Goal: Information Seeking & Learning: Learn about a topic

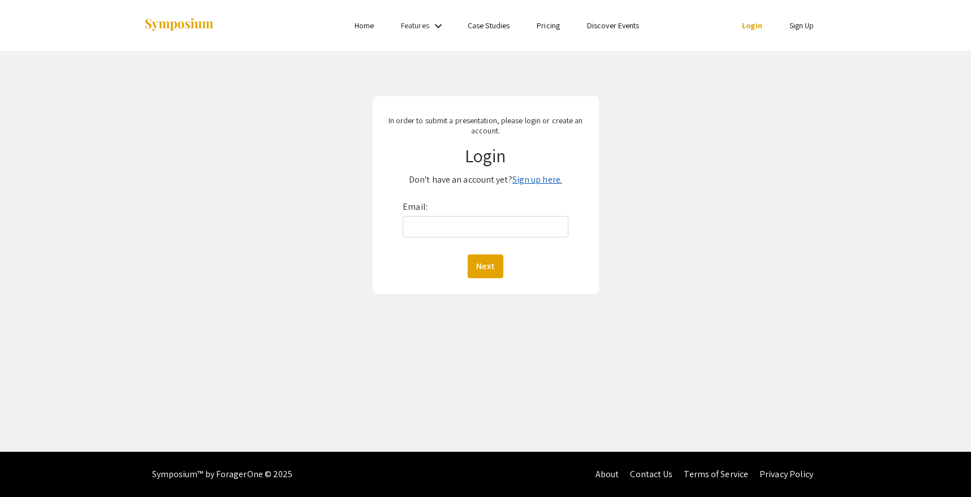
click at [556, 179] on link "Sign up here." at bounding box center [538, 180] width 50 height 12
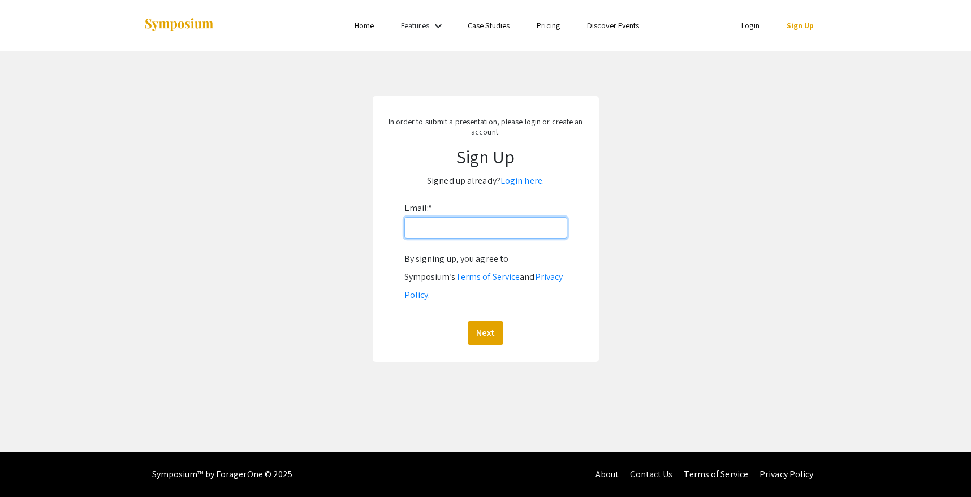
click at [515, 229] on input "Email: *" at bounding box center [486, 228] width 163 height 22
type input "[EMAIL_ADDRESS][DOMAIN_NAME]"
click at [493, 321] on button "Next" at bounding box center [486, 333] width 36 height 24
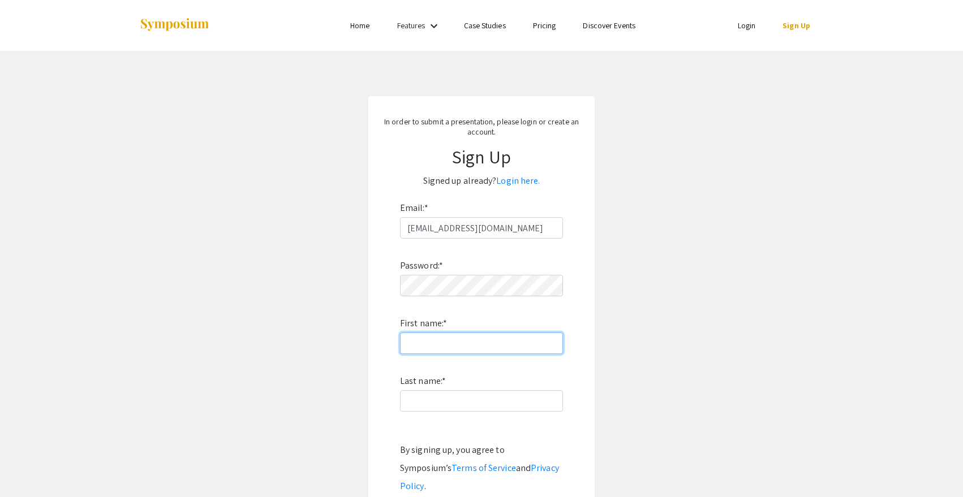
click at [471, 342] on input "First name: *" at bounding box center [481, 344] width 163 height 22
paste input "Thesis7presentat1on@hom3"
click at [498, 347] on input "Thesis7presentat1on@hom3" at bounding box center [481, 344] width 163 height 22
click at [498, 346] on input "Thesis7presentat1on@hom3" at bounding box center [481, 344] width 163 height 22
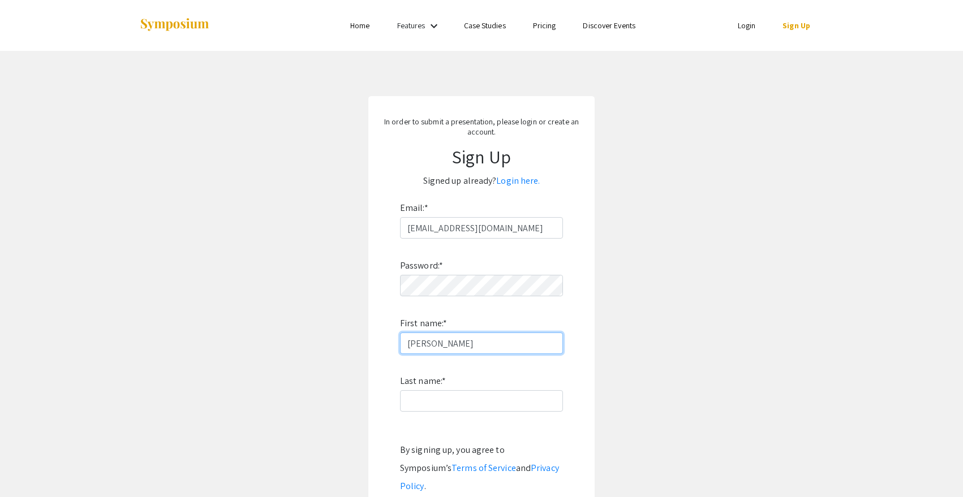
type input "Jenna"
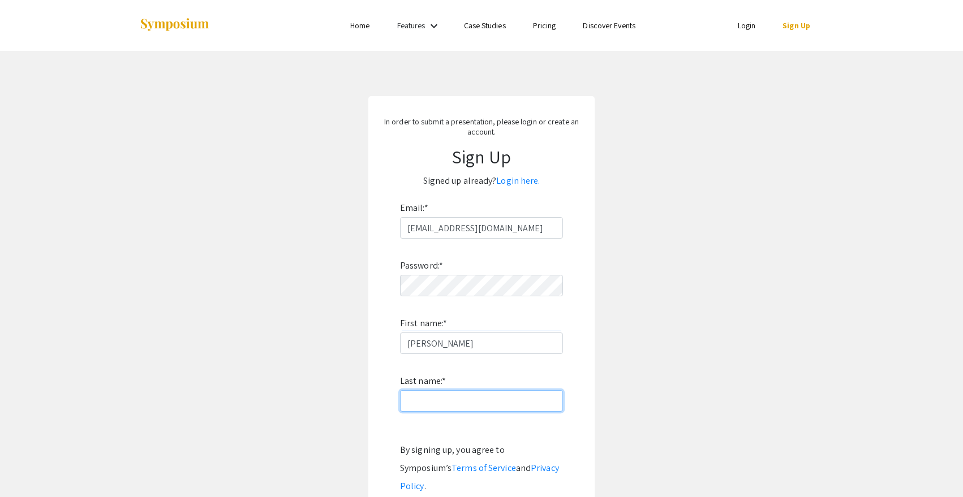
click at [454, 401] on input "Last name: *" at bounding box center [481, 401] width 163 height 22
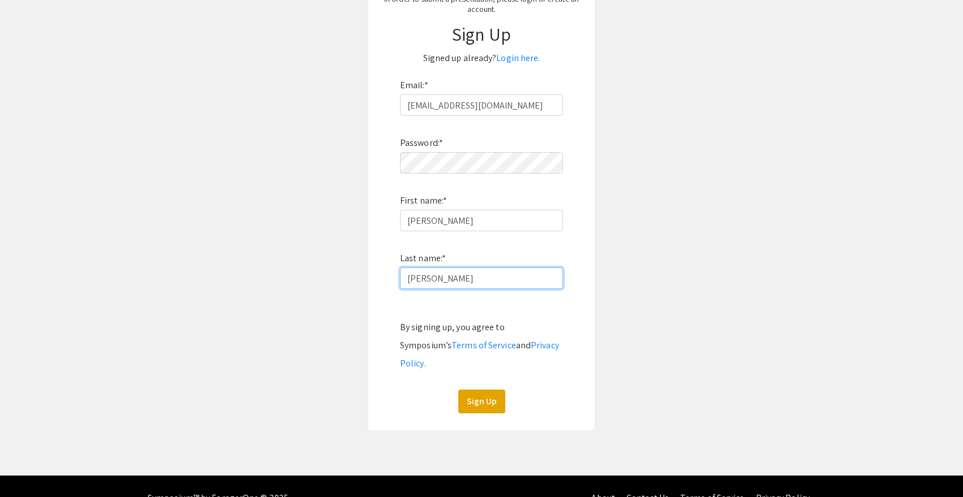
scroll to position [128, 0]
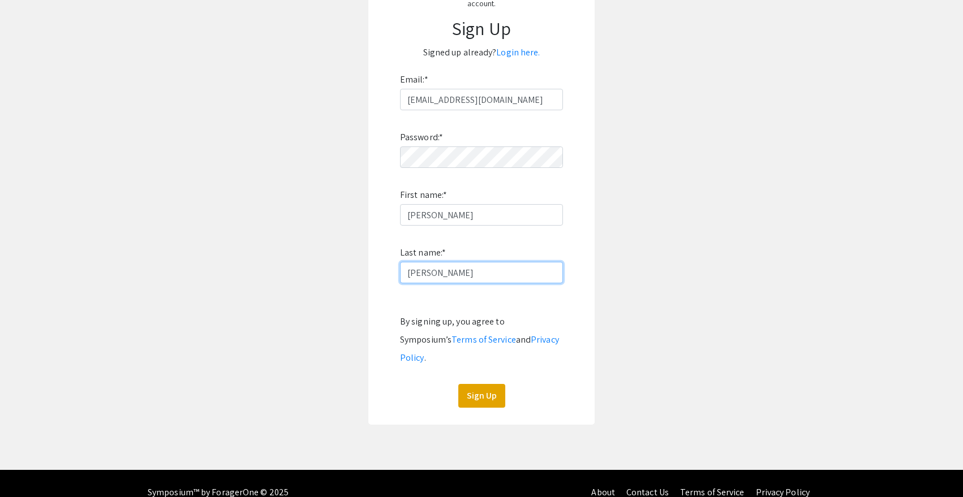
type input "Cordisco"
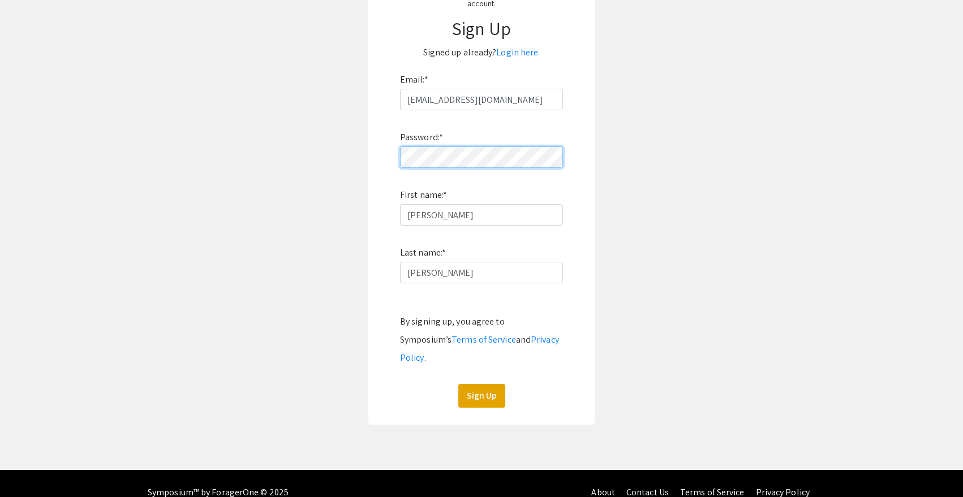
click at [384, 150] on form "Email: * cordisje@oregonstate.edu Password: * First name: * Jenna Last name: * …" at bounding box center [482, 239] width 204 height 337
click at [488, 384] on button "Sign Up" at bounding box center [481, 396] width 47 height 24
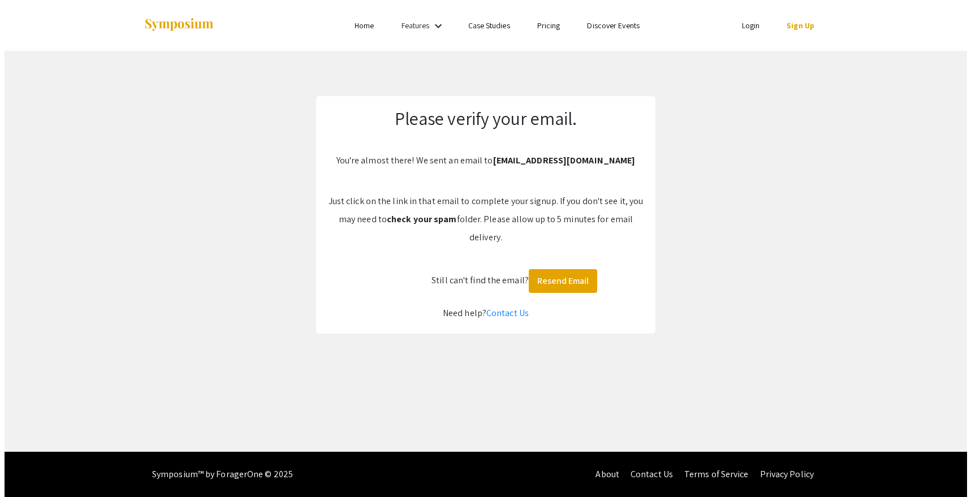
scroll to position [0, 0]
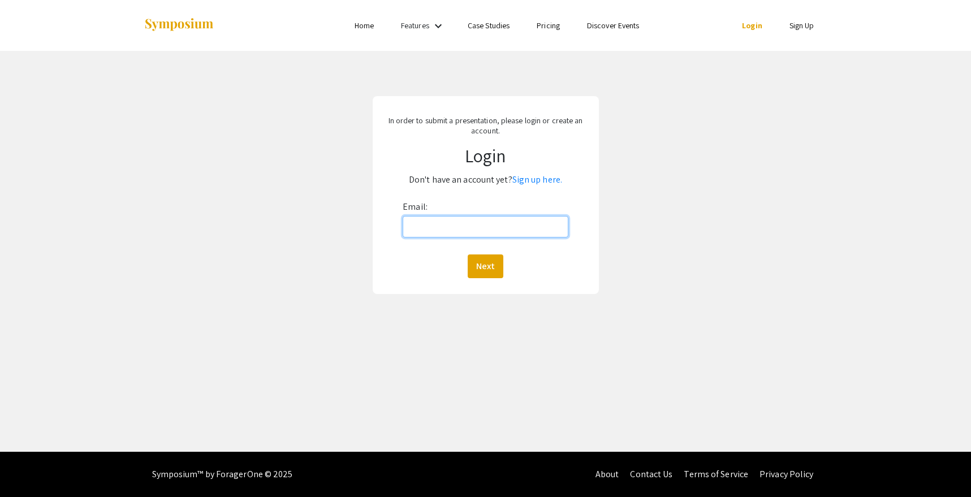
click at [416, 221] on input "Email:" at bounding box center [486, 227] width 166 height 22
type input "[EMAIL_ADDRESS][DOMAIN_NAME]"
click at [462, 254] on div "Email: cordisje@oregonstate.edu Next" at bounding box center [486, 238] width 166 height 80
click at [466, 259] on div "Next" at bounding box center [486, 267] width 166 height 24
click at [485, 267] on button "Next" at bounding box center [486, 267] width 36 height 24
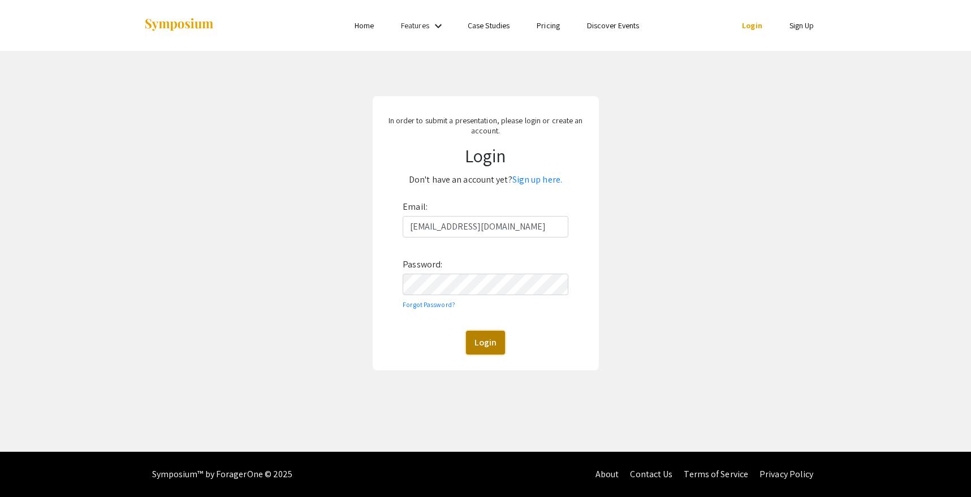
click at [488, 339] on button "Login" at bounding box center [485, 343] width 39 height 24
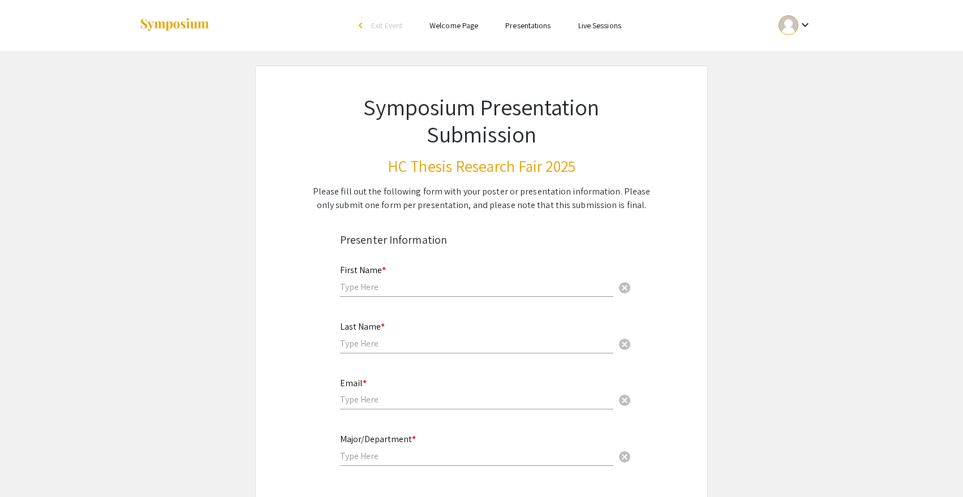
click at [334, 67] on div "Symposium Presentation Submission HC Thesis Research Fair 2025 Please fill out …" at bounding box center [481, 139] width 396 height 146
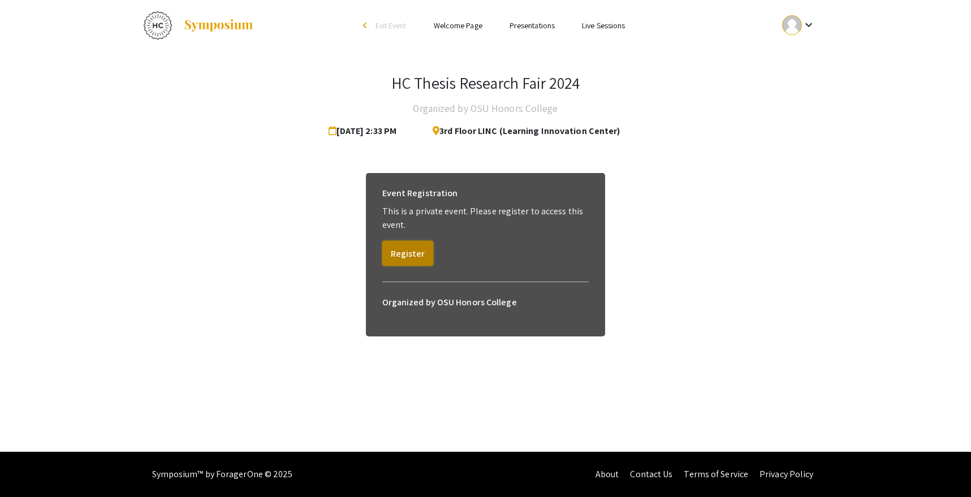
click at [420, 254] on button "Register" at bounding box center [407, 253] width 51 height 25
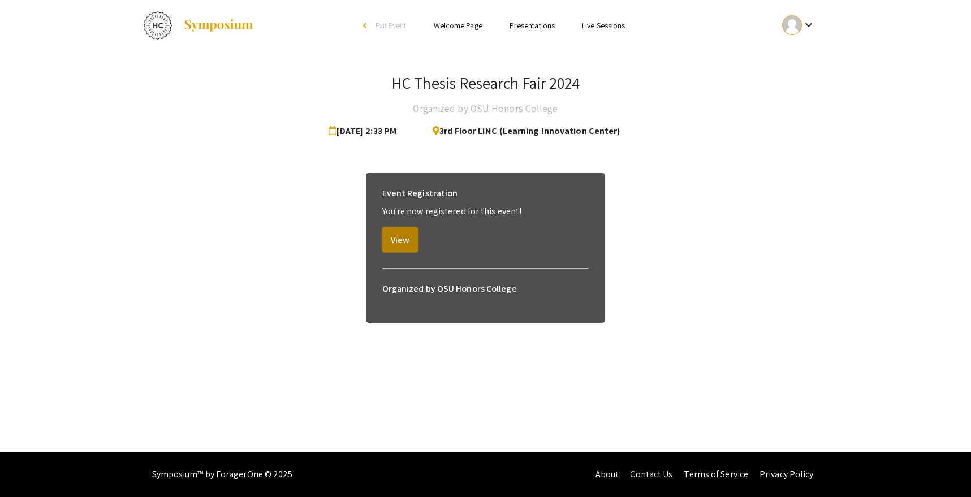
click at [410, 238] on button "View" at bounding box center [400, 239] width 36 height 25
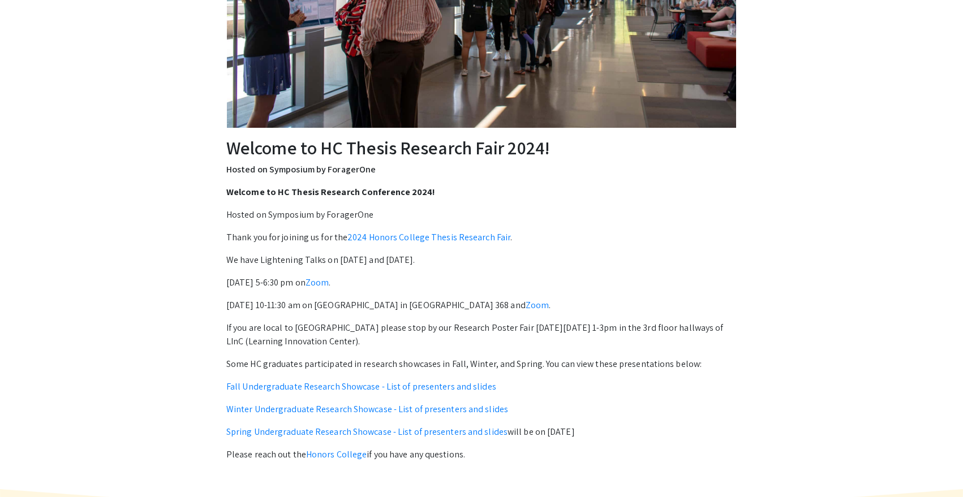
scroll to position [356, 0]
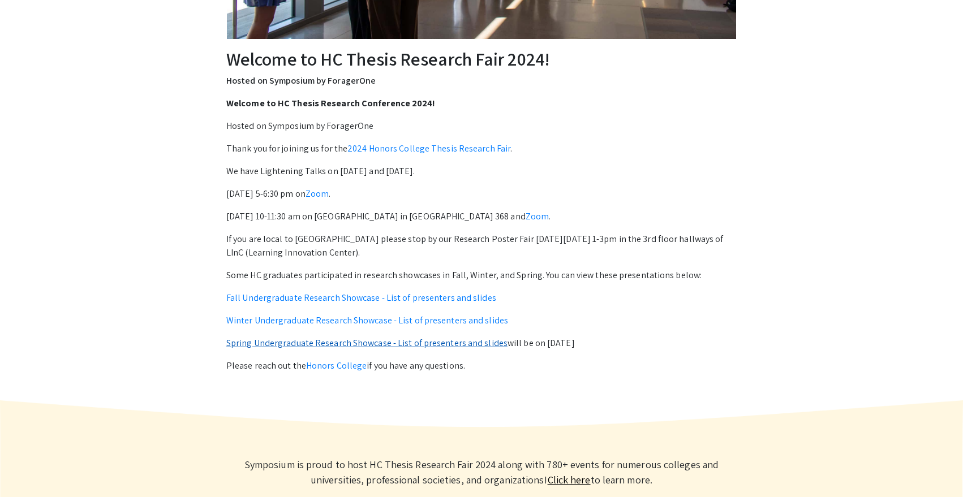
click at [356, 345] on link "Spring Undergraduate Research Showcase - List of presenters and slides" at bounding box center [366, 343] width 281 height 12
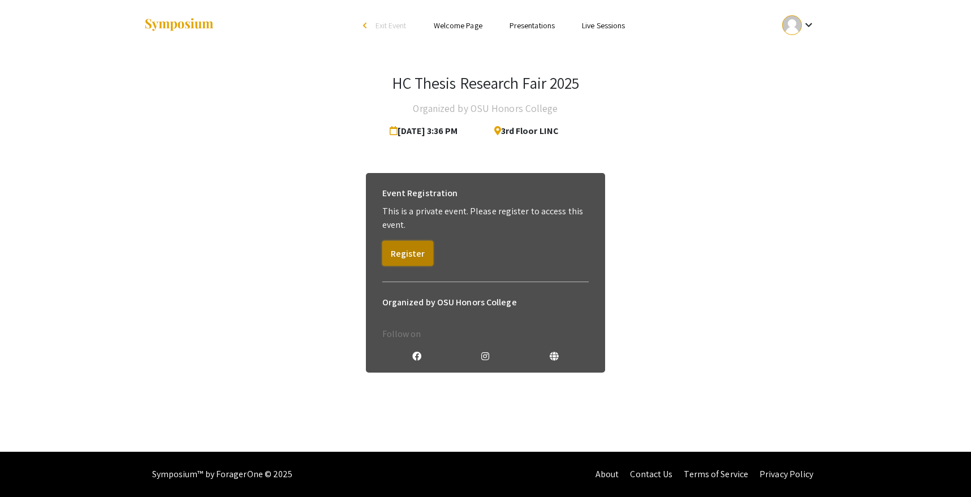
click at [419, 259] on button "Register" at bounding box center [407, 253] width 51 height 25
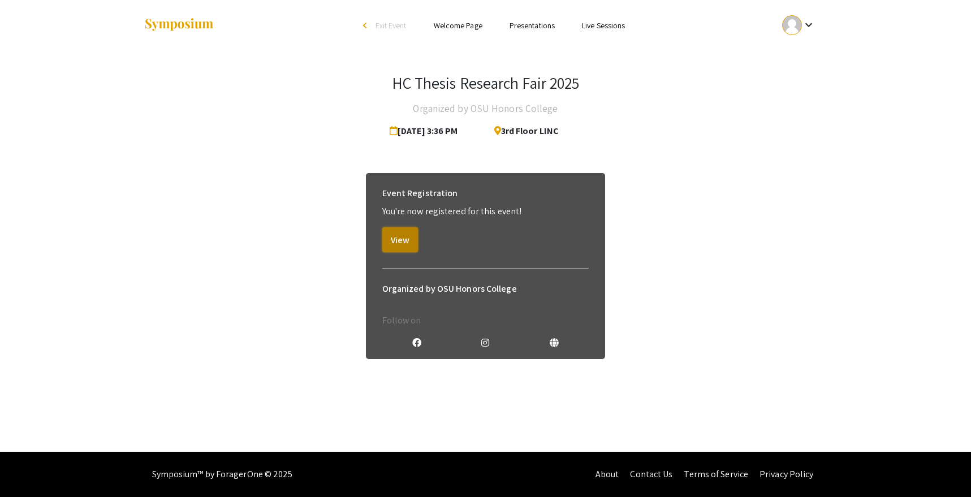
click at [406, 236] on button "View" at bounding box center [400, 239] width 36 height 25
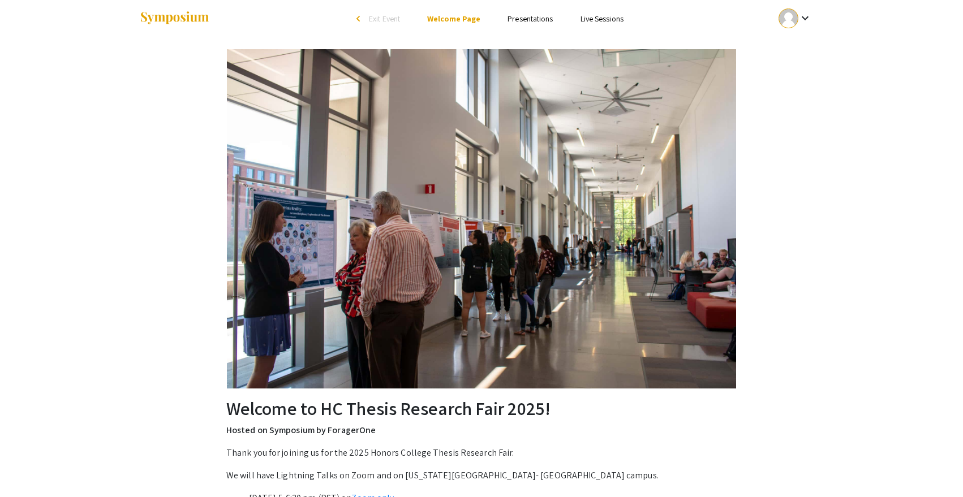
scroll to position [419, 0]
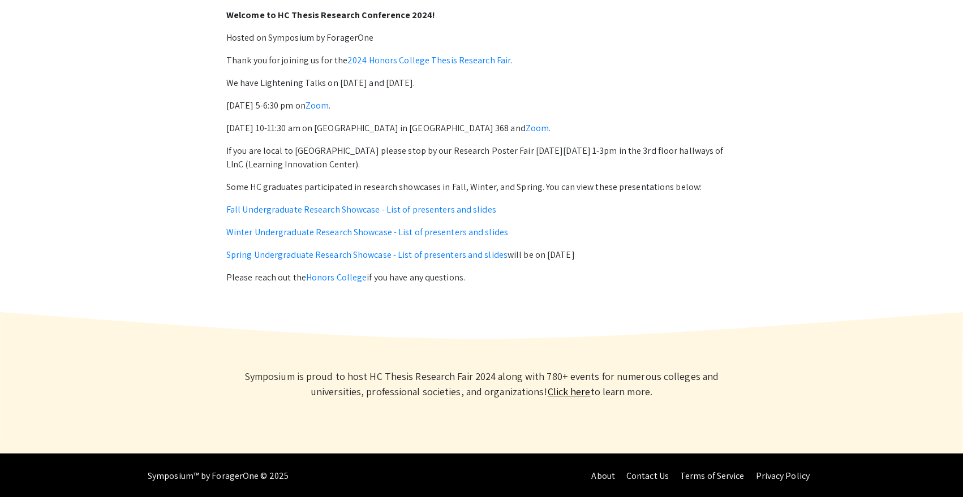
scroll to position [446, 0]
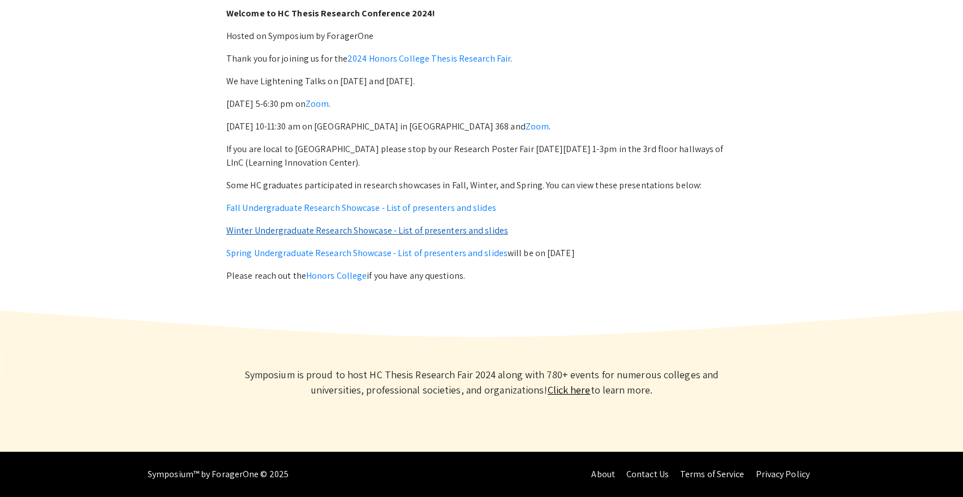
click at [338, 235] on link "Winter Undergraduate Research Showcase - List of presenters and slides" at bounding box center [367, 231] width 282 height 12
click at [369, 211] on link "Fall Undergraduate Research Showcase - List of presenters and slides" at bounding box center [361, 208] width 270 height 12
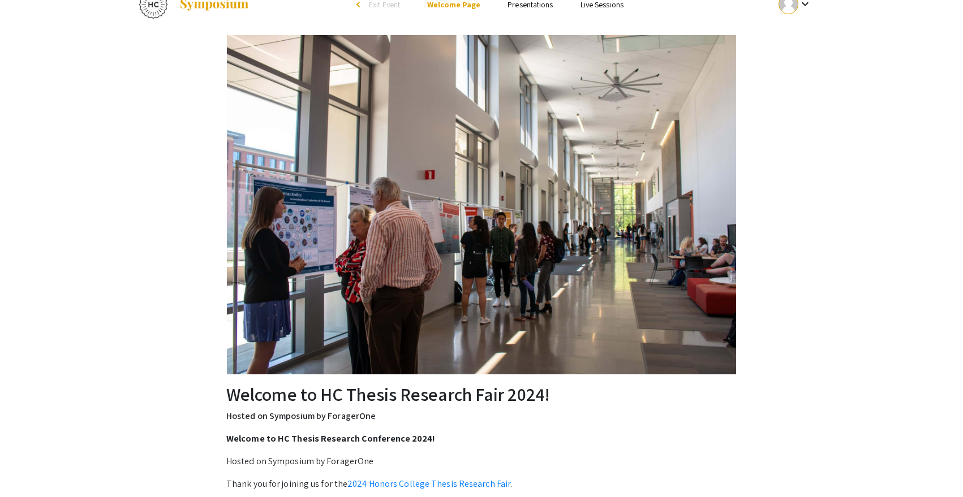
scroll to position [0, 0]
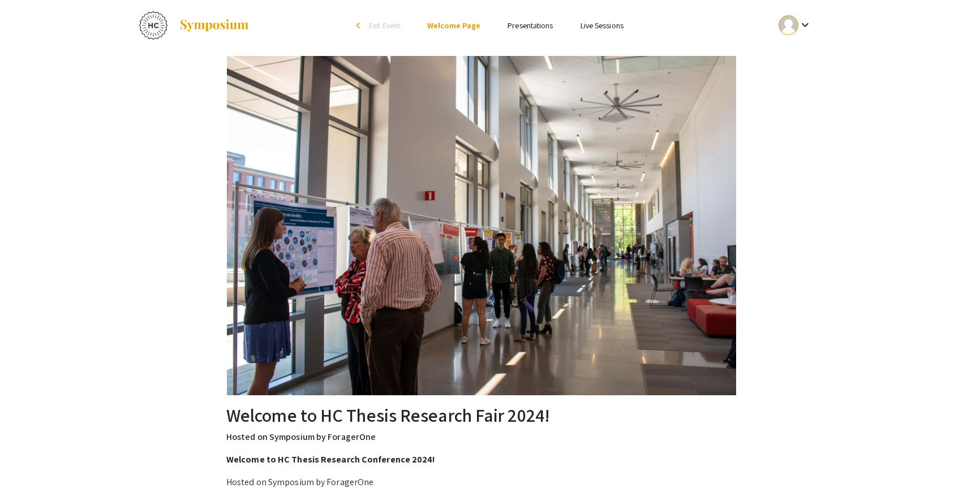
click at [511, 25] on link "Presentations" at bounding box center [530, 25] width 45 height 10
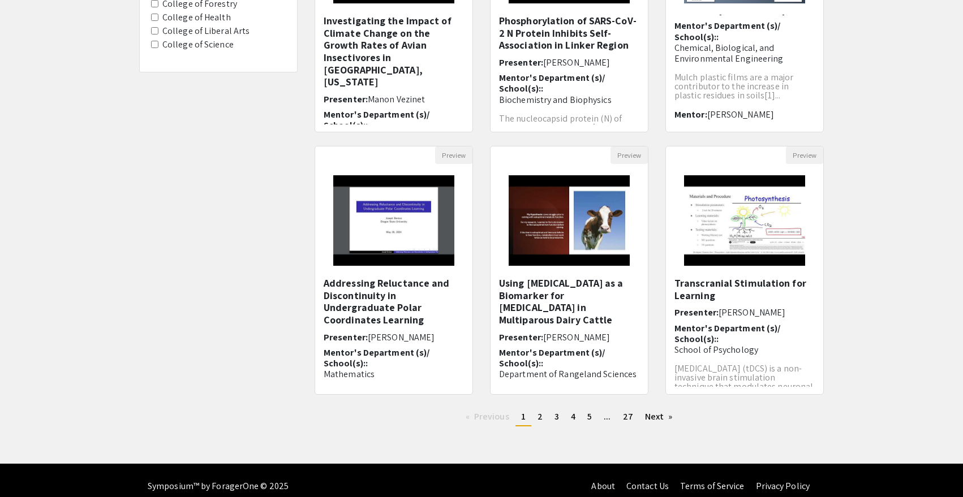
scroll to position [253, 0]
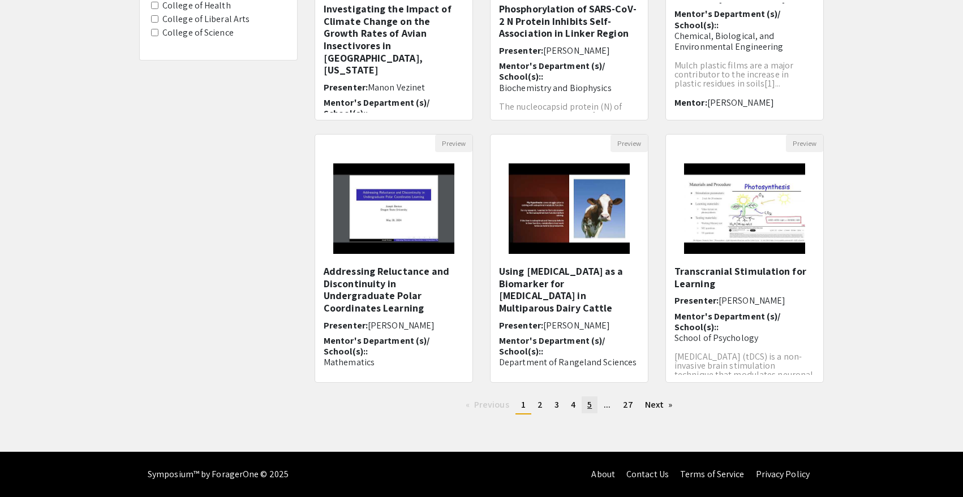
click at [591, 407] on span "5" at bounding box center [589, 405] width 5 height 12
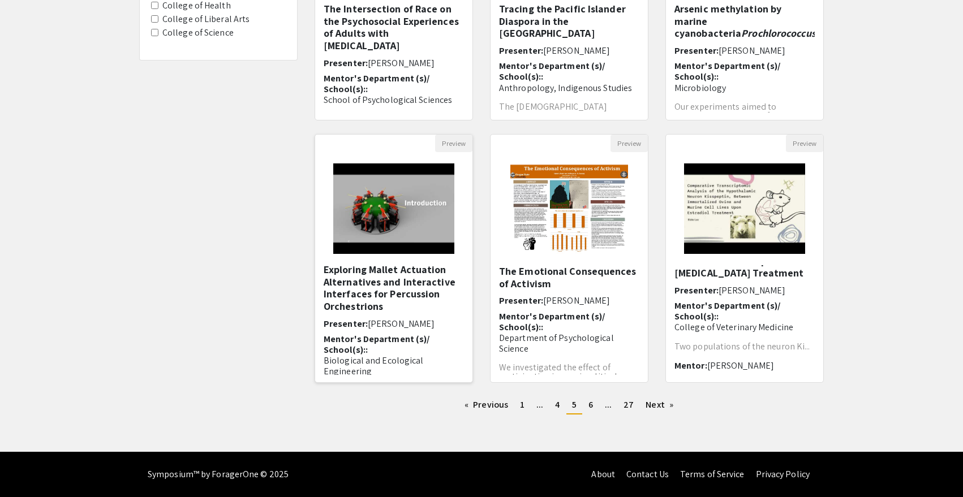
scroll to position [2, 0]
click at [587, 409] on link "page 6" at bounding box center [591, 405] width 16 height 17
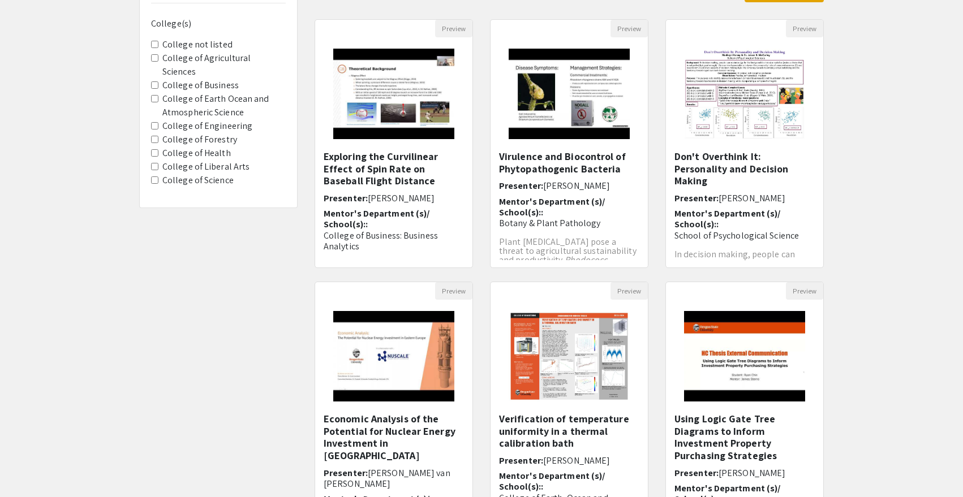
scroll to position [253, 0]
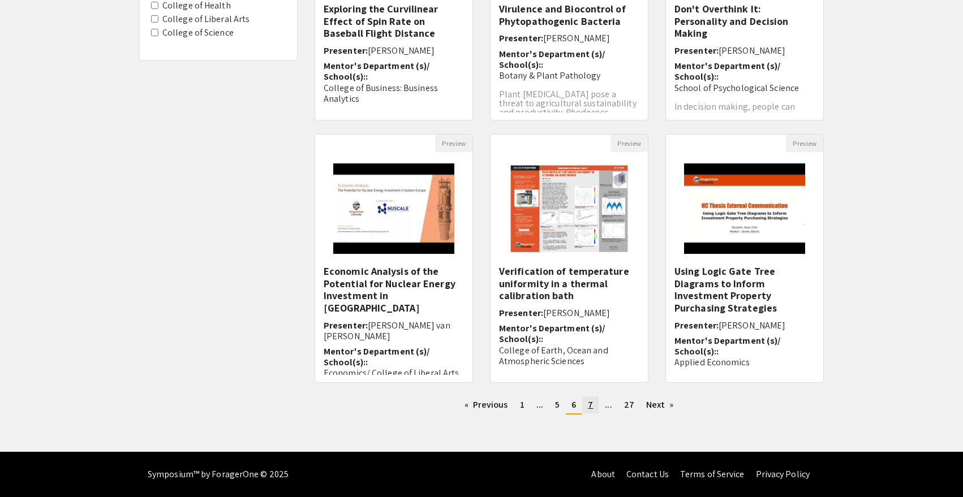
click at [593, 406] on span "7" at bounding box center [590, 405] width 5 height 12
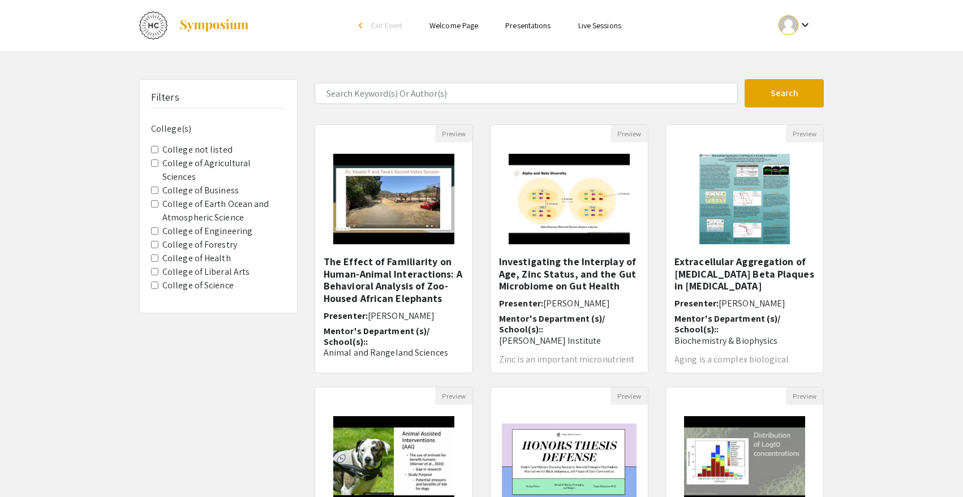
click at [210, 201] on label "College of Earth Ocean and Atmospheric Science" at bounding box center [223, 210] width 123 height 27
click at [158, 201] on Science "College of Earth Ocean and Atmospheric Science" at bounding box center [154, 203] width 7 height 7
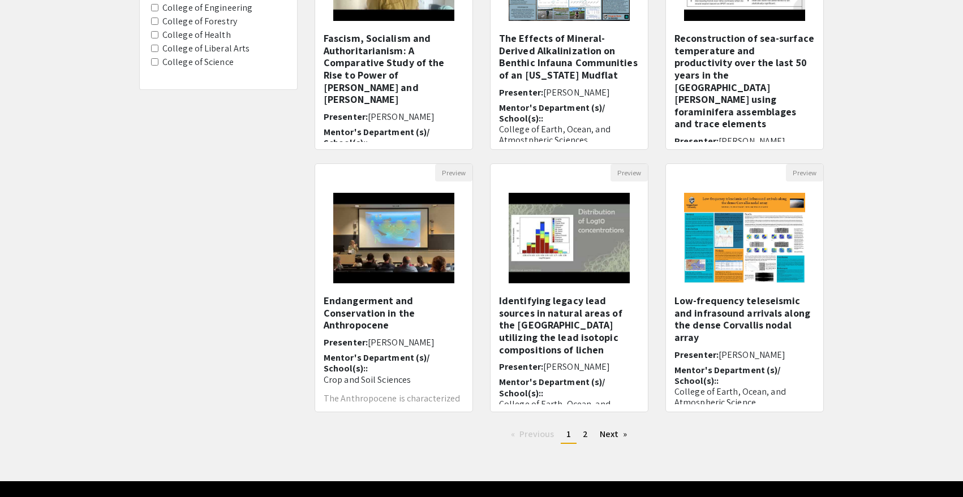
scroll to position [225, 0]
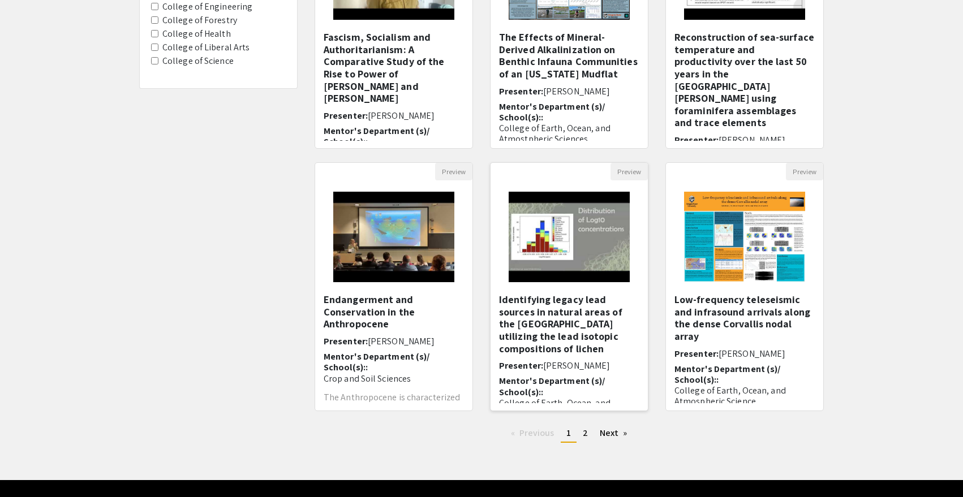
click at [578, 311] on h5 "Identifying legacy lead sources in natural areas of the [GEOGRAPHIC_DATA] utili…" at bounding box center [569, 324] width 140 height 61
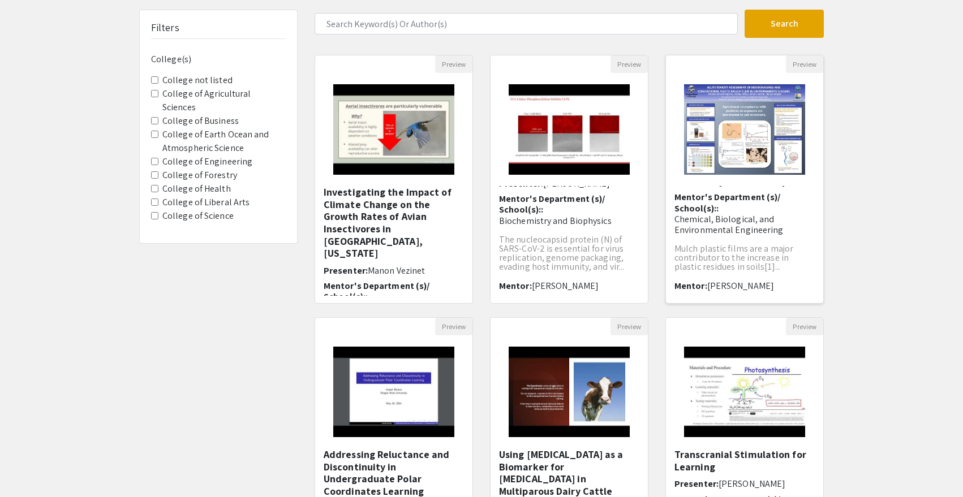
scroll to position [69, 0]
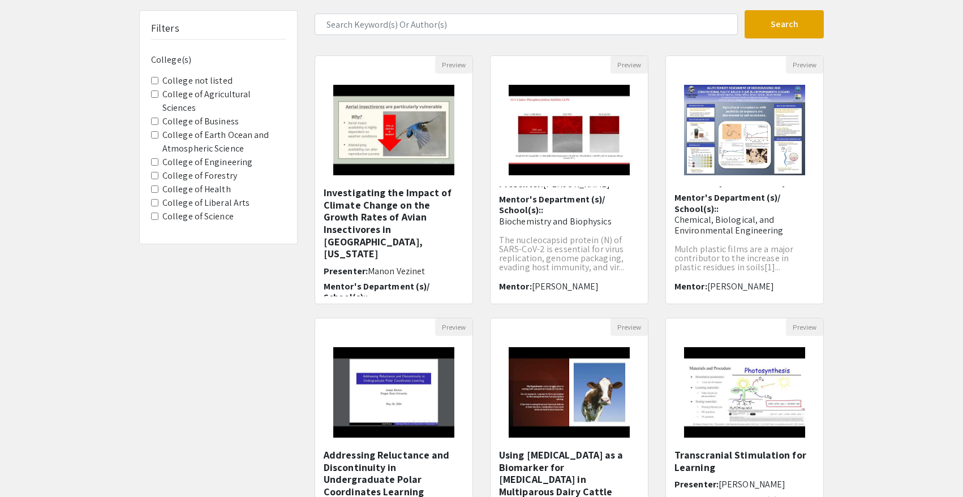
click at [225, 128] on label "College of Earth Ocean and Atmospheric Science" at bounding box center [223, 141] width 123 height 27
click at [158, 131] on Science "College of Earth Ocean and Atmospheric Science" at bounding box center [154, 134] width 7 height 7
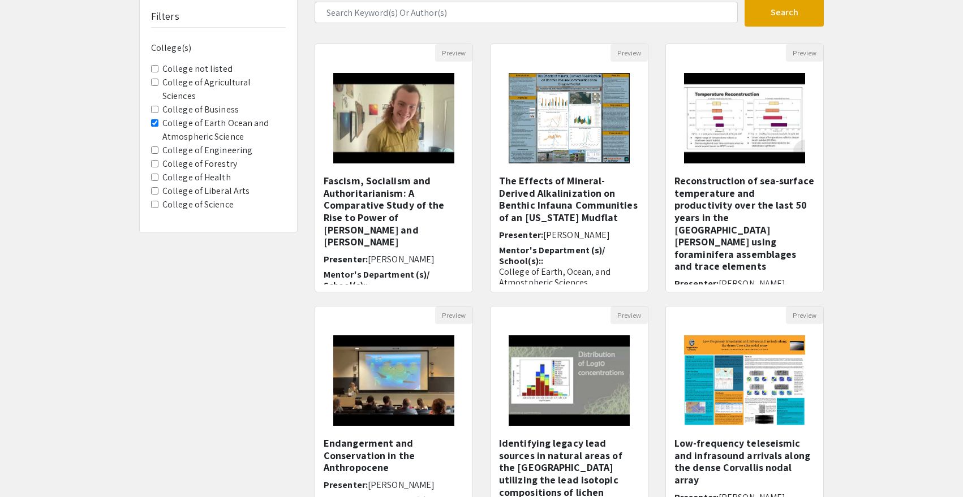
scroll to position [197, 0]
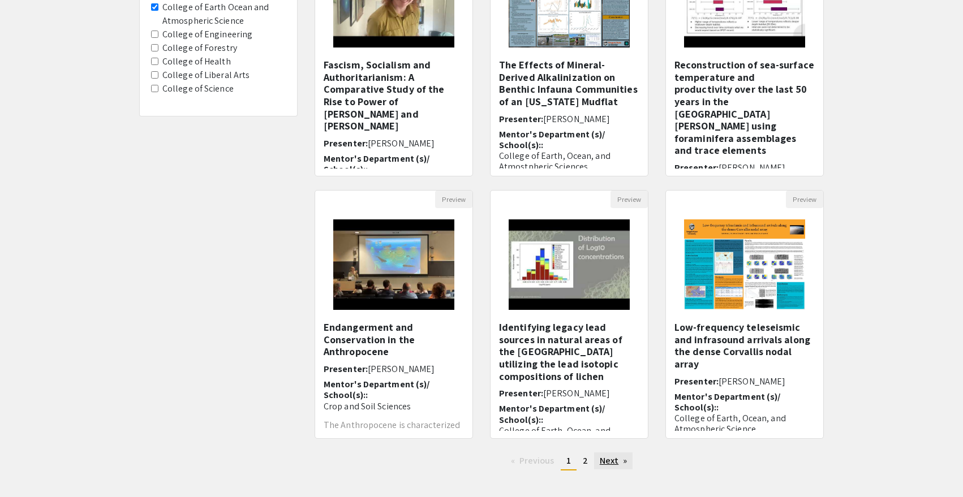
click at [610, 461] on link "Next page" at bounding box center [613, 461] width 39 height 17
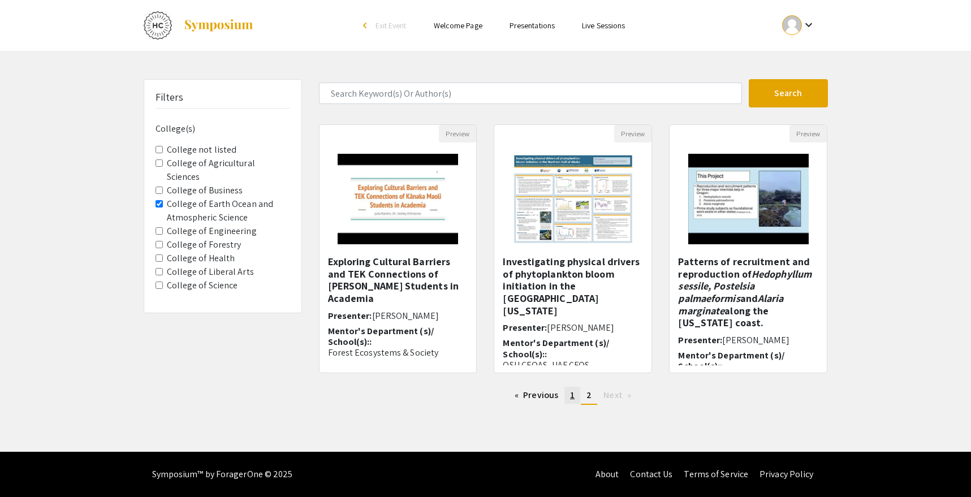
click at [575, 394] on span "1" at bounding box center [572, 395] width 5 height 12
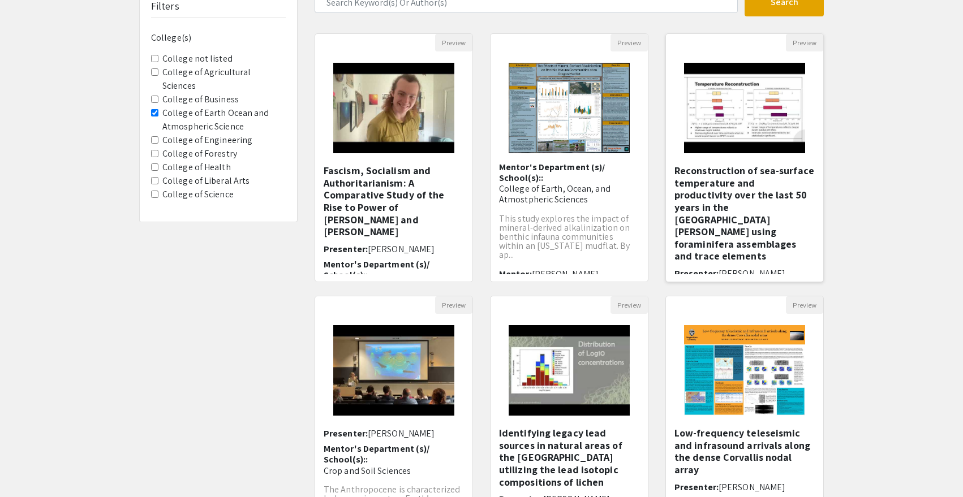
click at [732, 213] on h5 "Reconstruction of sea-surface temperature and productivity over the last 50 yea…" at bounding box center [744, 214] width 140 height 98
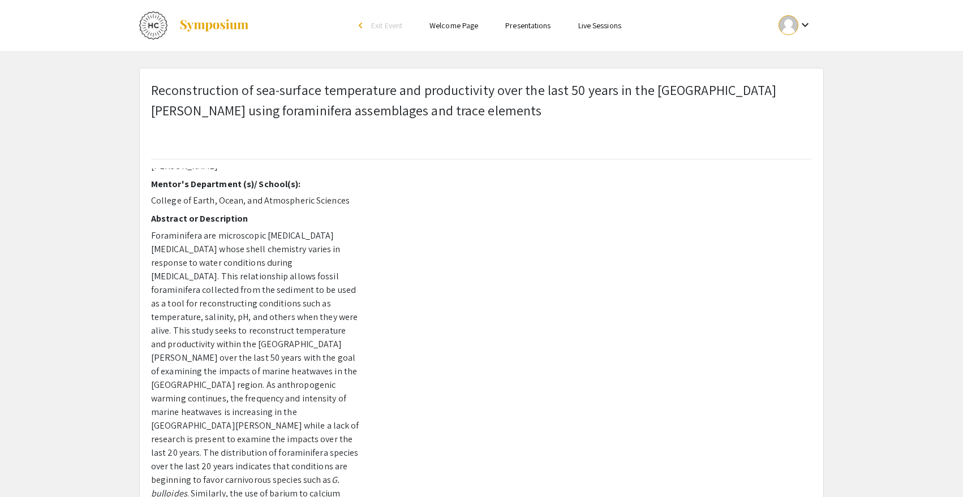
scroll to position [31, 0]
